Goal: Find specific page/section: Find specific page/section

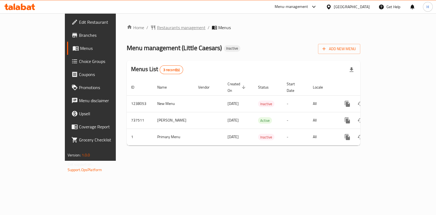
click at [157, 28] on span "Restaurants management" at bounding box center [181, 27] width 49 height 7
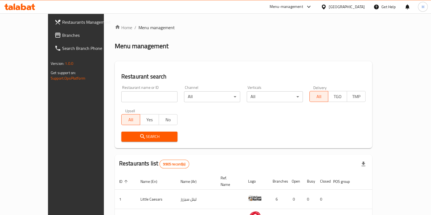
drag, startPoint x: 125, startPoint y: 91, endPoint x: 126, endPoint y: 95, distance: 4.4
click at [125, 91] on div "Home / Menu management Menu management Restaurant search Restaurant name or ID …" at bounding box center [244, 195] width 258 height 342
click at [126, 95] on input "search" at bounding box center [149, 96] width 56 height 11
paste input "638550"
type input "6"
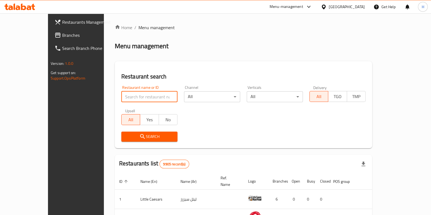
click at [124, 95] on input "search" at bounding box center [149, 96] width 56 height 11
paste input "الريس شيف"
type input "الريس شيف"
click button "Search" at bounding box center [149, 137] width 56 height 10
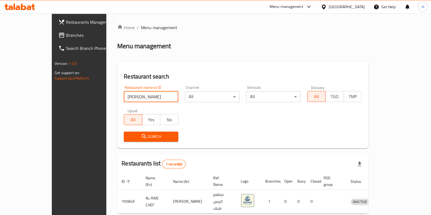
scroll to position [17, 0]
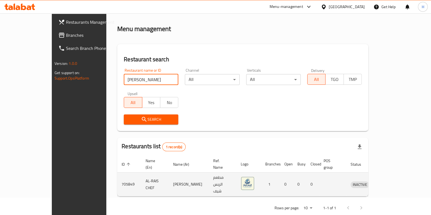
click at [141, 178] on td "AL-RAIS CHEF" at bounding box center [155, 185] width 28 height 24
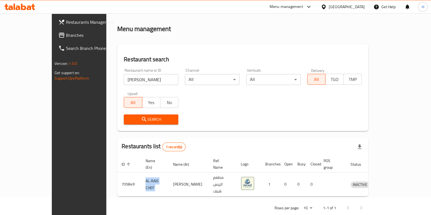
copy td "AL-RAIS CHEF"
click at [297, 7] on div "Menu-management" at bounding box center [287, 7] width 34 height 7
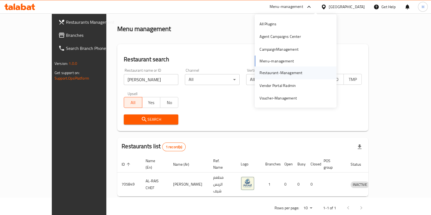
click at [283, 71] on div "Restaurant-Management" at bounding box center [281, 73] width 43 height 6
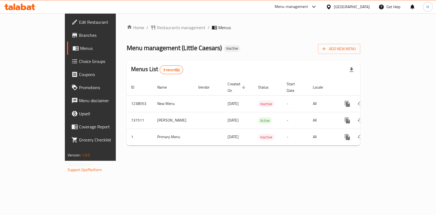
click at [307, 13] on div "​ Menu-management Kuwait Get Help H Edit Restaurant Branches Menus Choice Group…" at bounding box center [218, 114] width 436 height 202
click at [305, 6] on div "Menu-management" at bounding box center [292, 7] width 34 height 7
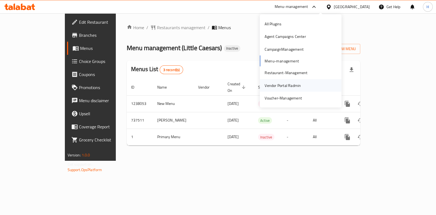
click at [279, 86] on div "Vendor Portal Radmin" at bounding box center [283, 85] width 36 height 6
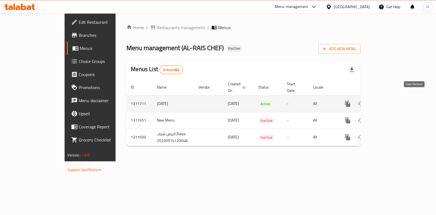
click at [391, 101] on icon "enhanced table" at bounding box center [387, 104] width 7 height 7
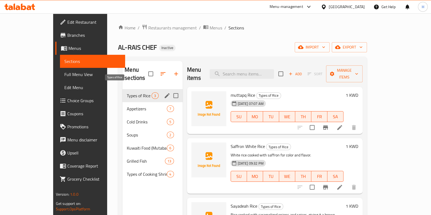
click at [129, 92] on span "Types of Rice" at bounding box center [139, 95] width 25 height 7
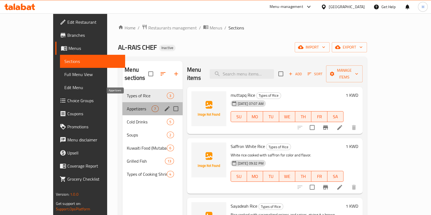
click at [127, 106] on span "Appetizers" at bounding box center [139, 109] width 25 height 7
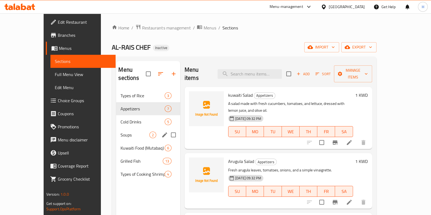
drag, startPoint x: 130, startPoint y: 123, endPoint x: 126, endPoint y: 136, distance: 13.6
click at [130, 128] on div "Soups 2" at bounding box center [148, 134] width 64 height 13
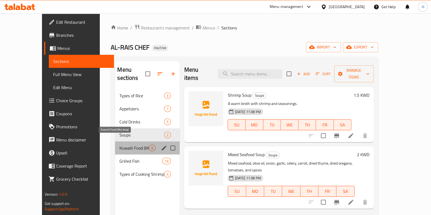
click at [119, 145] on span "Kuwaiti Food (Mutabaq)" at bounding box center [133, 148] width 29 height 7
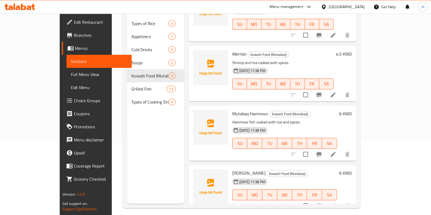
scroll to position [76, 0]
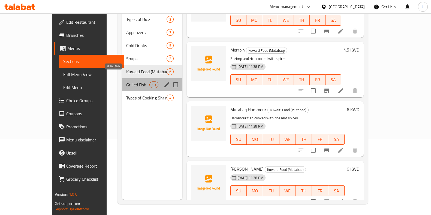
click at [126, 82] on span "Grilled Fish" at bounding box center [137, 85] width 23 height 7
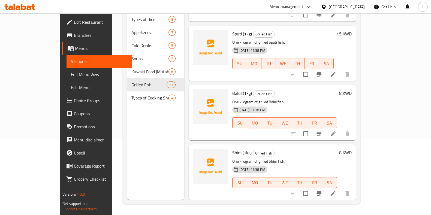
click at [127, 97] on nav "Types of Rice 3 Appetizers 7 Cold Drinks 5 Soups 2 Kuwaiti Food (Mutabaq) 6 Gri…" at bounding box center [155, 59] width 57 height 96
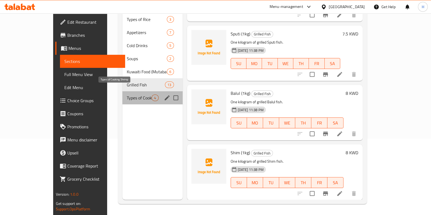
click at [127, 95] on span "Types of Cooking Shrimp" at bounding box center [139, 98] width 25 height 7
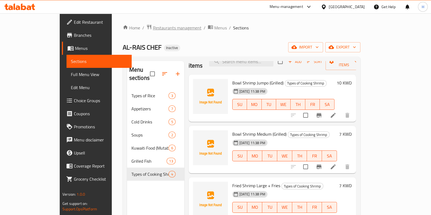
click at [153, 25] on span "Restaurants management" at bounding box center [177, 28] width 49 height 7
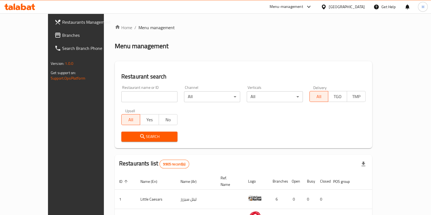
click at [137, 95] on div "Home / Menu management Menu management Restaurant search Restaurant name or ID …" at bounding box center [244, 195] width 258 height 342
click at [137, 95] on input "search" at bounding box center [149, 96] width 56 height 11
type input "ف"
type input "tatami"
click button "Search" at bounding box center [149, 137] width 56 height 10
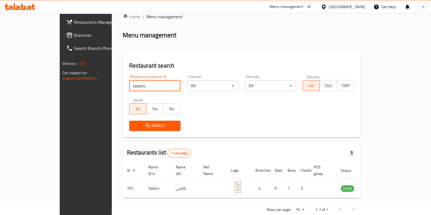
scroll to position [17, 0]
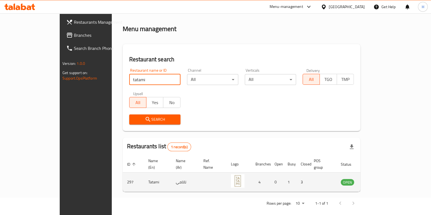
click at [144, 176] on td "Tatami" at bounding box center [158, 182] width 28 height 19
copy td "Tatami"
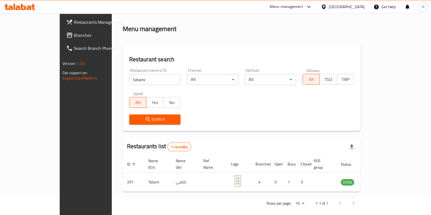
drag, startPoint x: 301, startPoint y: 6, endPoint x: 300, endPoint y: 13, distance: 6.8
click at [301, 6] on div "Menu-management" at bounding box center [287, 7] width 34 height 7
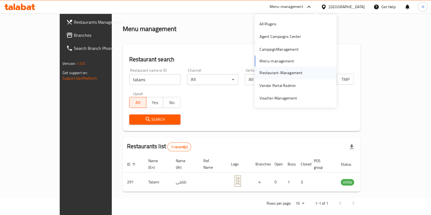
click at [278, 74] on div "Restaurant-Management" at bounding box center [281, 73] width 43 height 6
